Goal: Browse casually: Explore the website without a specific task or goal

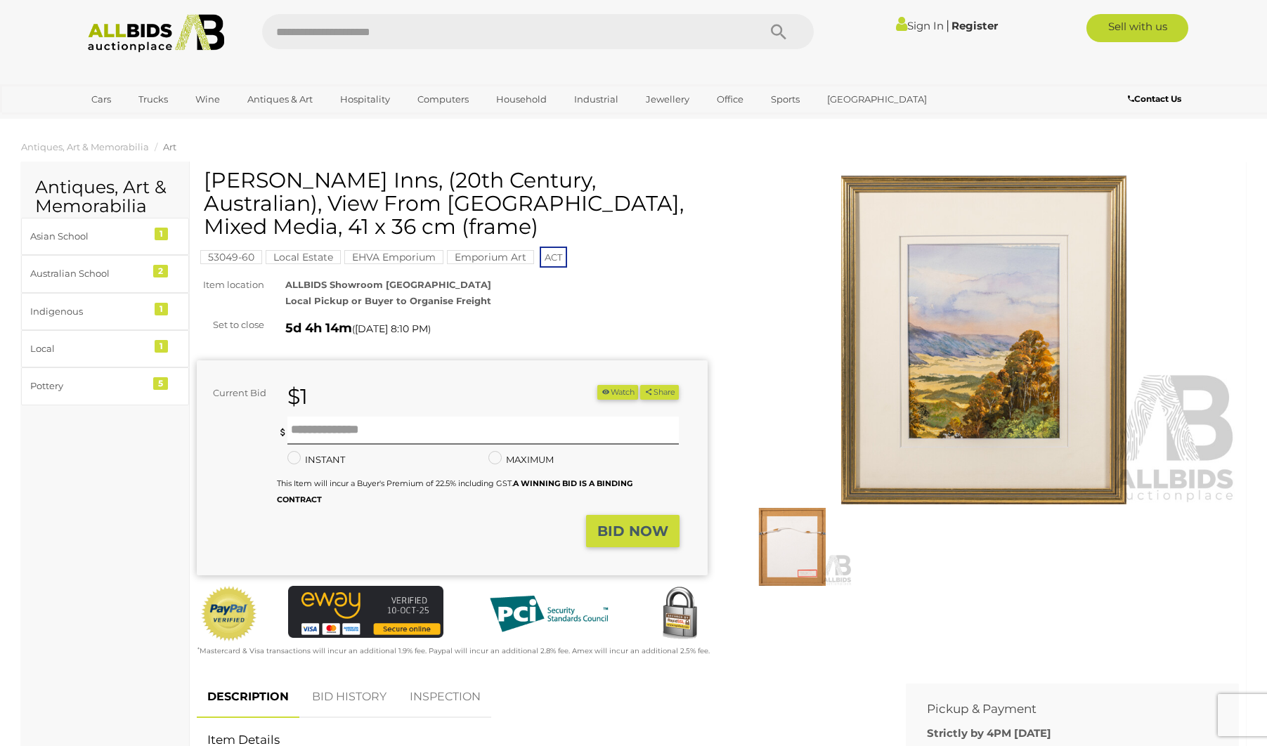
click at [358, 687] on link "BID HISTORY" at bounding box center [350, 697] width 96 height 41
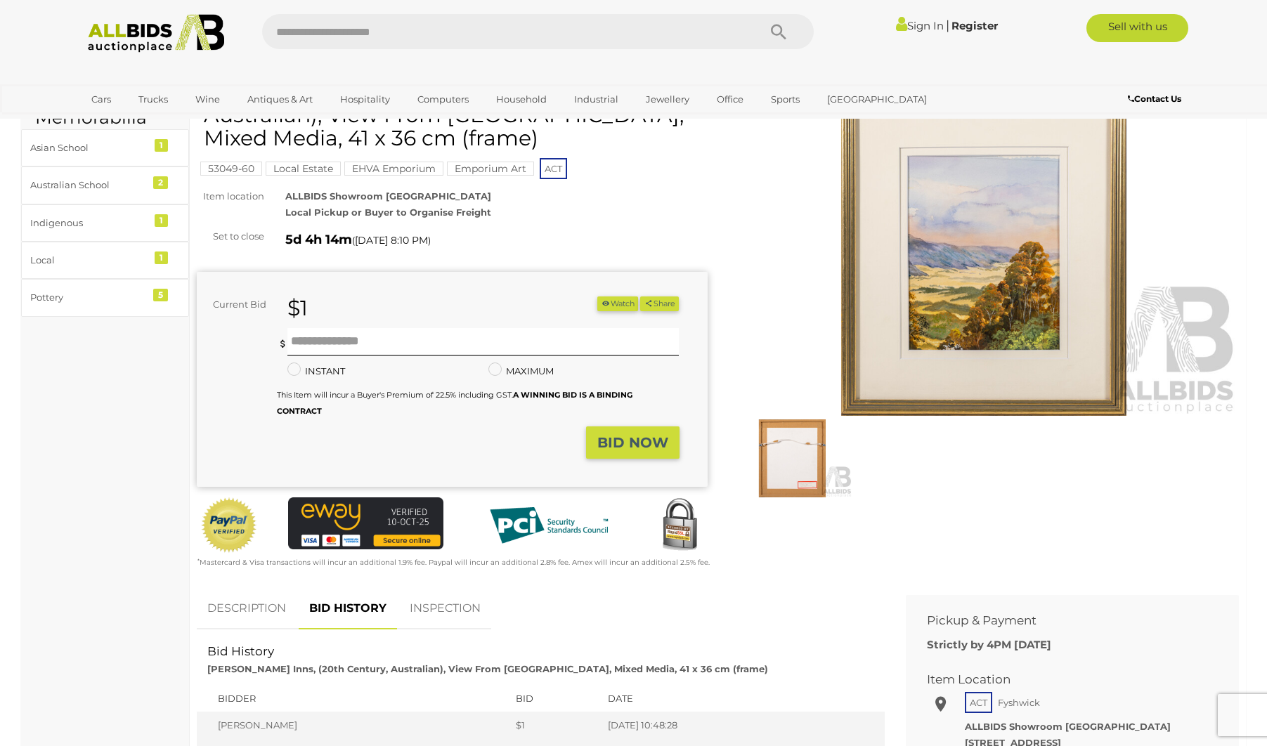
scroll to position [112, 0]
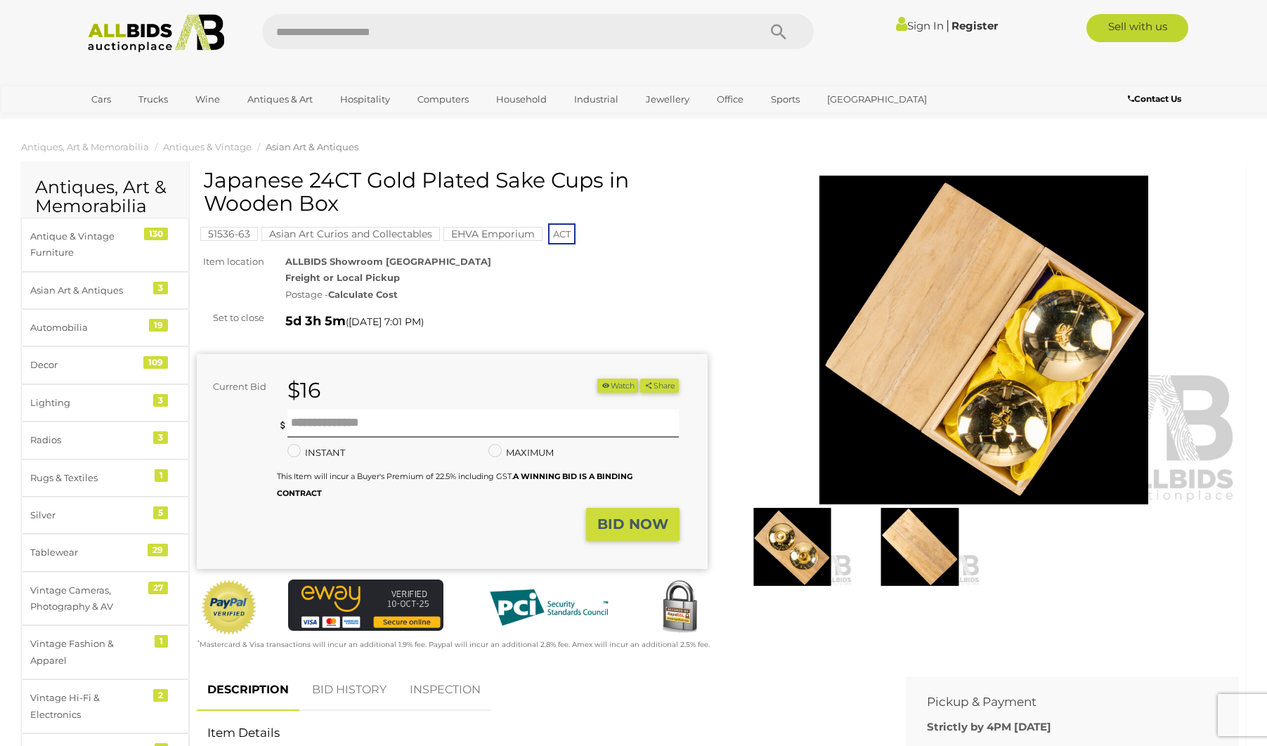
click at [357, 685] on link "BID HISTORY" at bounding box center [350, 690] width 96 height 41
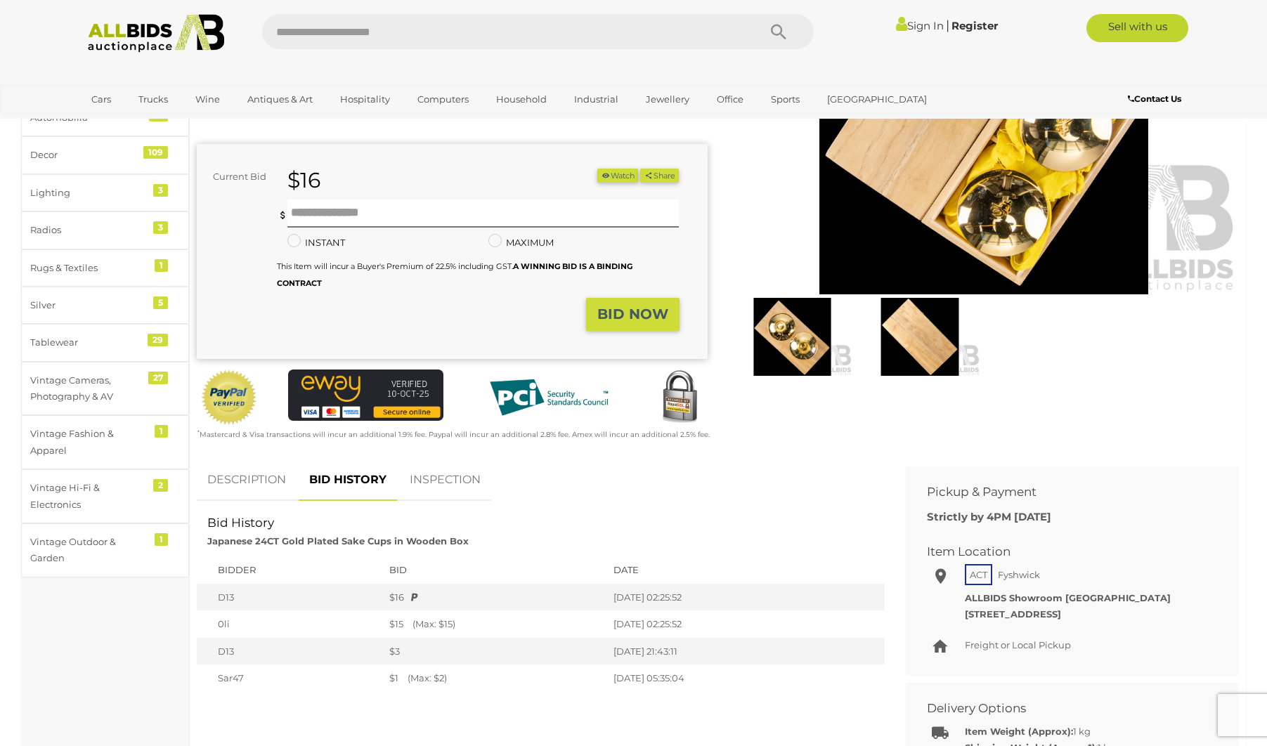
scroll to position [216, 0]
